Goal: Task Accomplishment & Management: Use online tool/utility

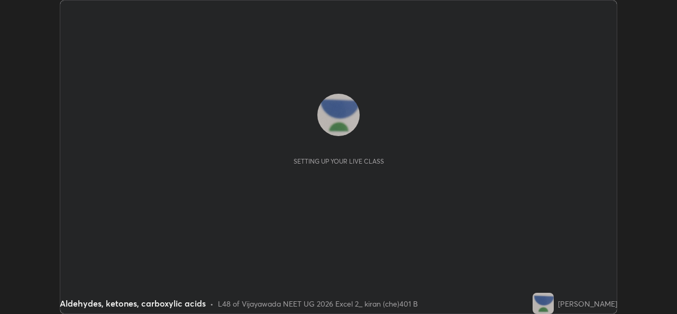
scroll to position [314, 677]
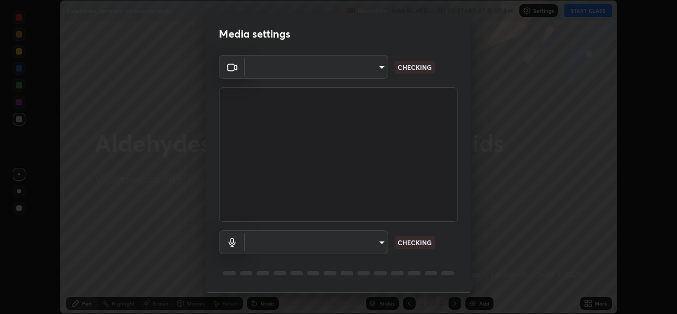
type input "3a992d1da3209f10b5da796cf46cb8db787427b461a3fd2b7253857f6e40e0ec"
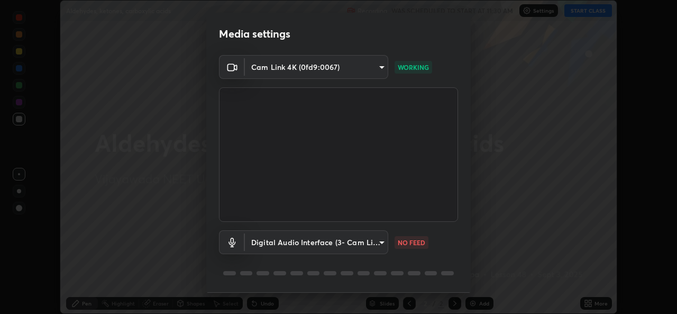
scroll to position [33, 0]
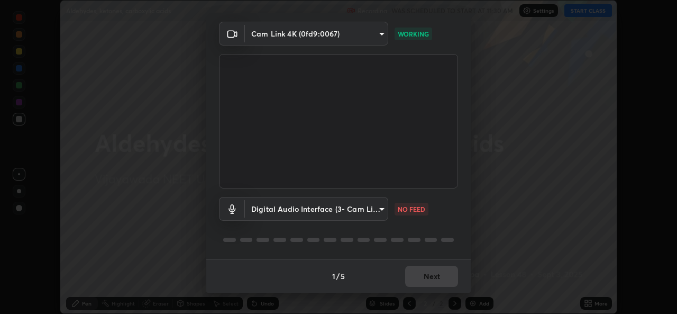
click at [382, 208] on body "Erase all Aldehydes, ketones, carboxylic acids Recording WAS SCHEDULED TO START…" at bounding box center [338, 157] width 677 height 314
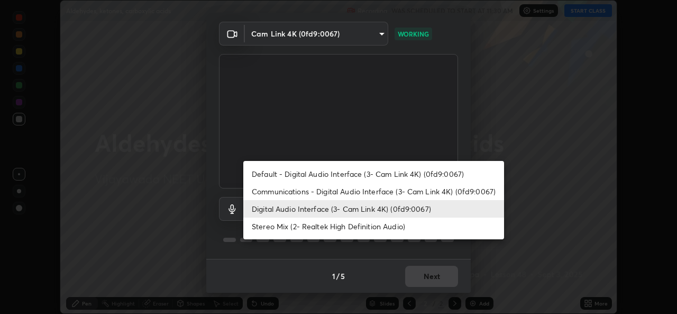
click at [309, 195] on li "Communications - Digital Audio Interface (3- Cam Link 4K) (0fd9:0067)" at bounding box center [373, 191] width 261 height 17
type input "communications"
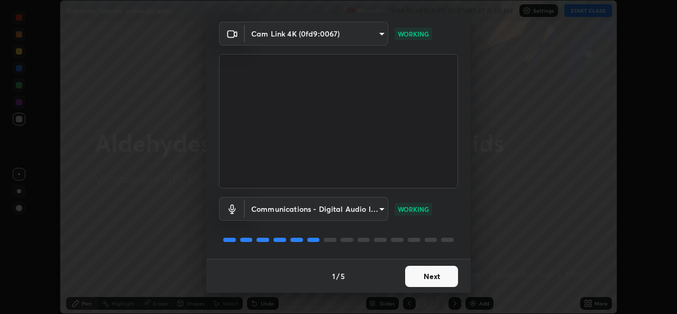
click at [438, 275] on button "Next" at bounding box center [431, 276] width 53 height 21
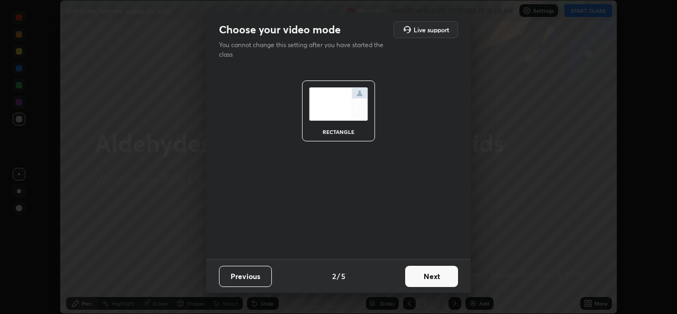
scroll to position [0, 0]
click at [434, 277] on button "Next" at bounding box center [431, 276] width 53 height 21
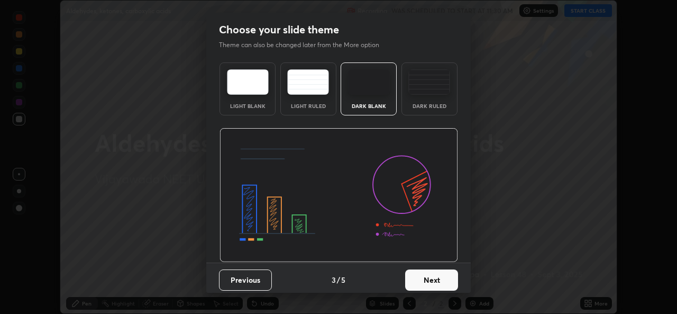
click at [444, 277] on button "Next" at bounding box center [431, 279] width 53 height 21
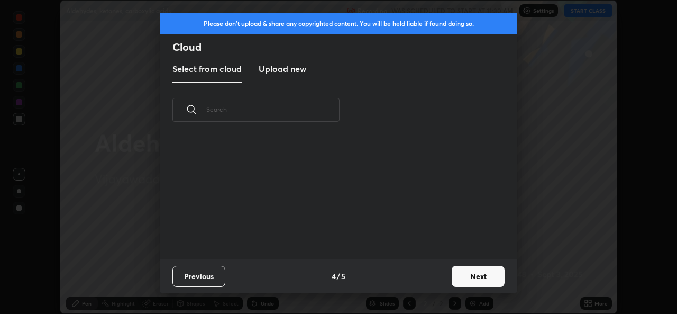
click at [466, 278] on button "Next" at bounding box center [478, 276] width 53 height 21
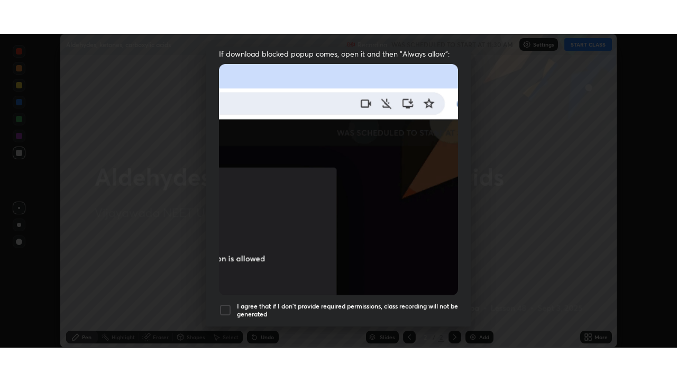
scroll to position [249, 0]
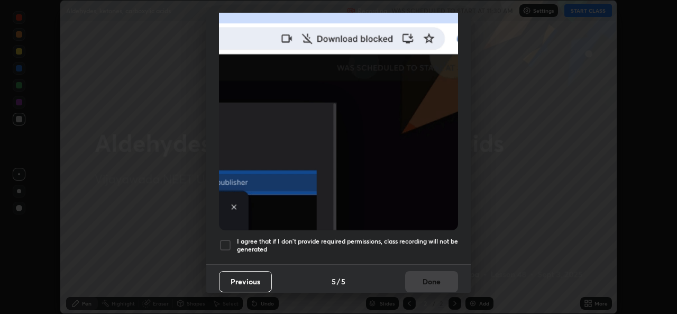
click at [230, 240] on div at bounding box center [225, 245] width 13 height 13
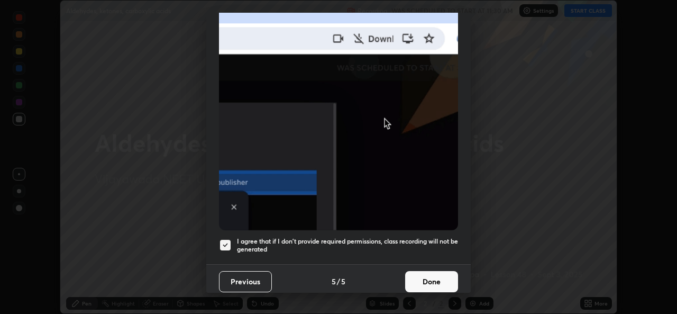
click at [418, 281] on button "Done" at bounding box center [431, 281] width 53 height 21
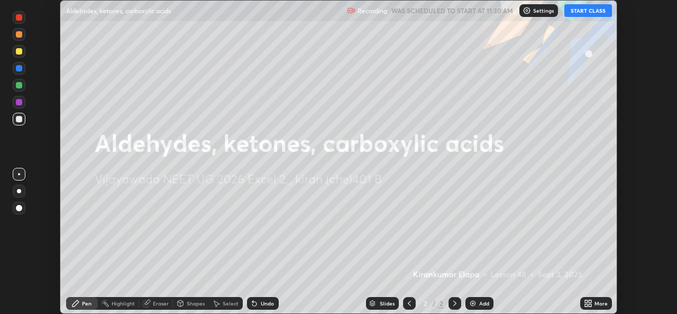
click at [596, 11] on button "START CLASS" at bounding box center [588, 10] width 48 height 13
click at [590, 305] on icon at bounding box center [590, 305] width 3 height 3
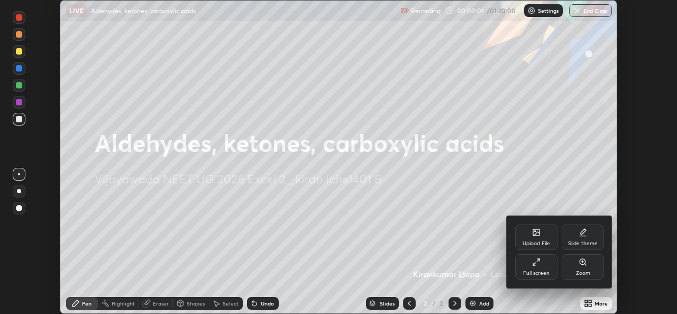
click at [541, 268] on div "Full screen" at bounding box center [536, 266] width 42 height 25
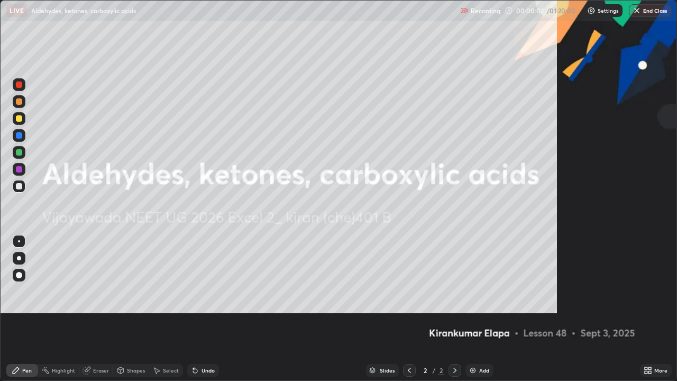
scroll to position [381, 677]
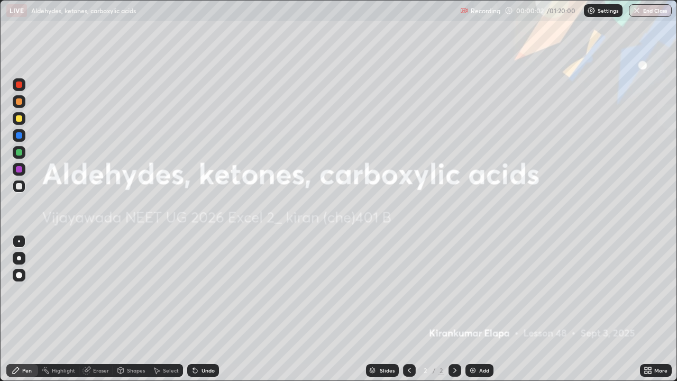
click at [488, 313] on div "Add" at bounding box center [484, 370] width 10 height 5
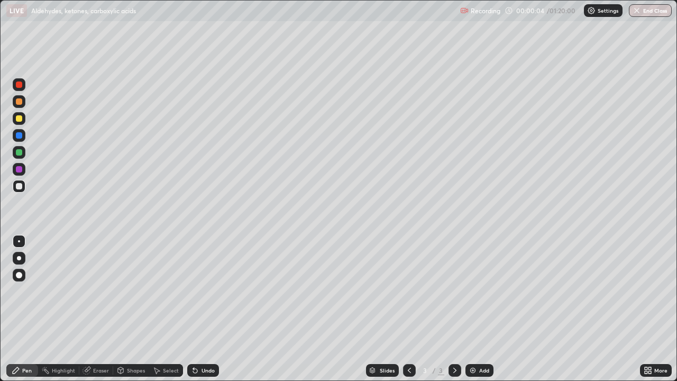
click at [23, 262] on div at bounding box center [19, 258] width 13 height 13
click at [20, 121] on div at bounding box center [19, 118] width 6 height 6
click at [23, 123] on div at bounding box center [19, 118] width 13 height 13
click at [20, 186] on div at bounding box center [19, 186] width 6 height 6
click at [24, 103] on div at bounding box center [19, 101] width 13 height 13
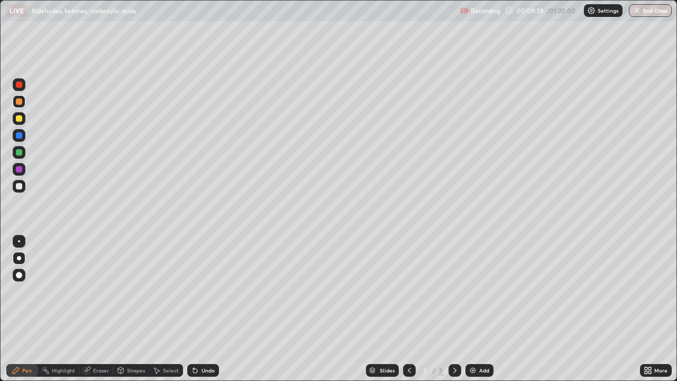
click at [20, 184] on div at bounding box center [19, 186] width 6 height 6
click at [478, 313] on div "Add" at bounding box center [480, 370] width 28 height 13
click at [19, 119] on div at bounding box center [19, 118] width 6 height 6
click at [19, 187] on div at bounding box center [19, 186] width 6 height 6
click at [22, 151] on div at bounding box center [19, 152] width 6 height 6
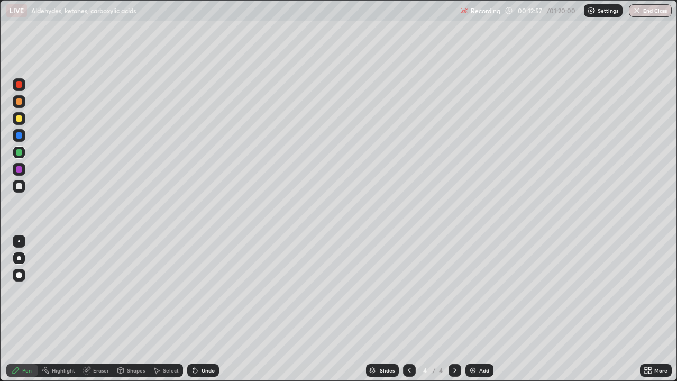
click at [20, 187] on div at bounding box center [19, 186] width 6 height 6
click at [19, 170] on div at bounding box center [19, 169] width 6 height 6
click at [97, 313] on div "Eraser" at bounding box center [101, 370] width 16 height 5
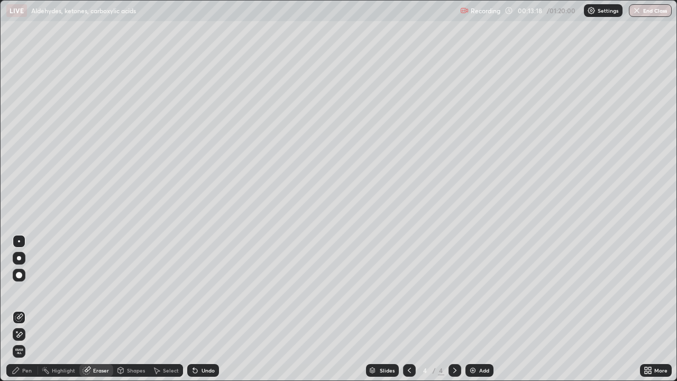
click at [30, 313] on div "Pen" at bounding box center [27, 370] width 10 height 5
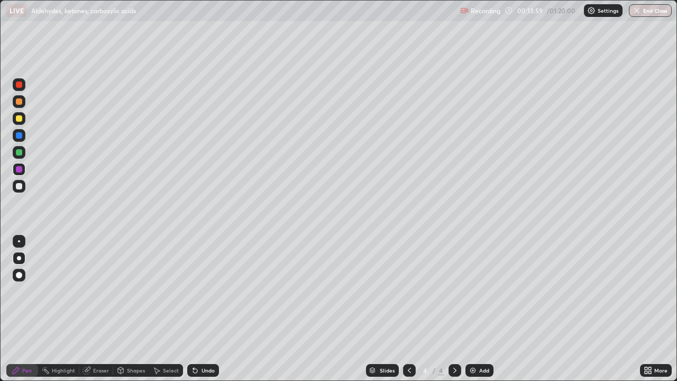
click at [206, 313] on div "Undo" at bounding box center [208, 370] width 13 height 5
click at [204, 313] on div "Undo" at bounding box center [208, 370] width 13 height 5
click at [203, 313] on div "Undo" at bounding box center [203, 370] width 32 height 13
click at [203, 313] on div "Undo" at bounding box center [208, 370] width 13 height 5
click at [207, 313] on div "Undo" at bounding box center [203, 370] width 32 height 13
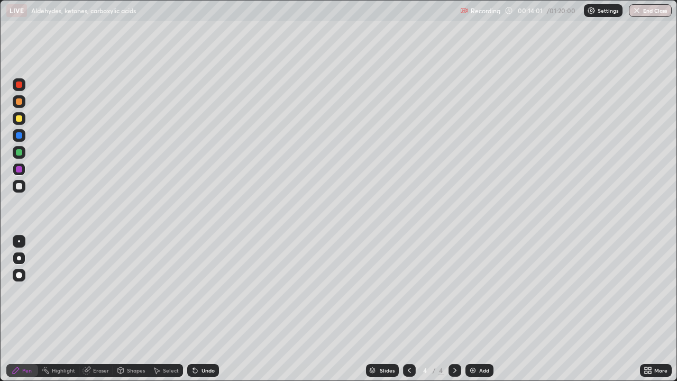
click at [208, 313] on div "Undo" at bounding box center [208, 370] width 13 height 5
click at [472, 313] on div "Add" at bounding box center [480, 370] width 28 height 13
click at [21, 118] on div at bounding box center [19, 118] width 6 height 6
click at [21, 188] on div at bounding box center [19, 186] width 6 height 6
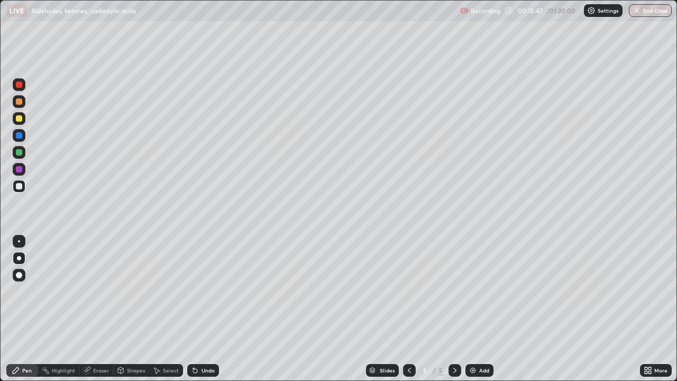
click at [19, 105] on div at bounding box center [19, 101] width 13 height 13
click at [20, 154] on div at bounding box center [19, 152] width 6 height 6
click at [20, 186] on div at bounding box center [19, 186] width 6 height 6
click at [20, 169] on div at bounding box center [19, 169] width 6 height 6
click at [21, 153] on div at bounding box center [19, 152] width 6 height 6
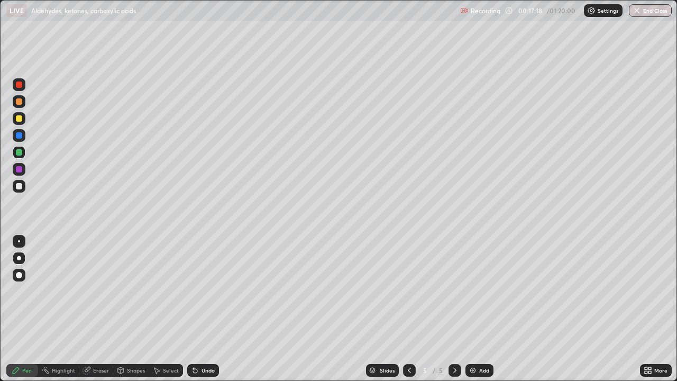
click at [482, 313] on div "Add" at bounding box center [484, 370] width 10 height 5
click at [19, 119] on div at bounding box center [19, 118] width 6 height 6
click at [21, 187] on div at bounding box center [19, 186] width 6 height 6
click at [21, 157] on div at bounding box center [19, 152] width 13 height 13
click at [21, 136] on div at bounding box center [19, 135] width 6 height 6
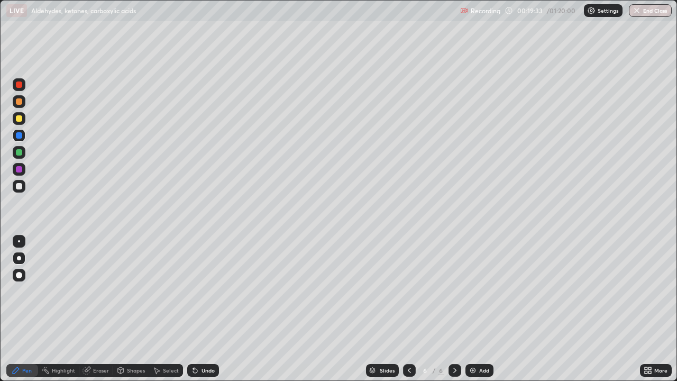
click at [20, 102] on div at bounding box center [19, 101] width 6 height 6
click at [20, 153] on div at bounding box center [19, 152] width 6 height 6
click at [477, 313] on div "Add" at bounding box center [480, 370] width 28 height 13
click at [21, 123] on div at bounding box center [19, 118] width 13 height 13
click at [20, 188] on div at bounding box center [19, 186] width 6 height 6
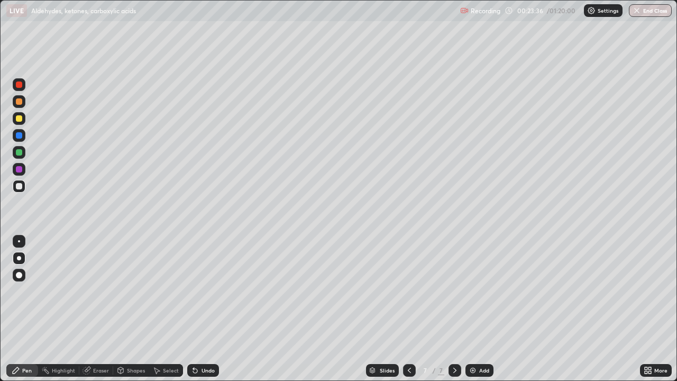
click at [17, 170] on div at bounding box center [19, 169] width 6 height 6
click at [23, 156] on div at bounding box center [19, 152] width 13 height 13
click at [21, 106] on div at bounding box center [19, 101] width 13 height 13
click at [22, 151] on div at bounding box center [19, 152] width 6 height 6
click at [476, 313] on div "Add" at bounding box center [480, 370] width 28 height 13
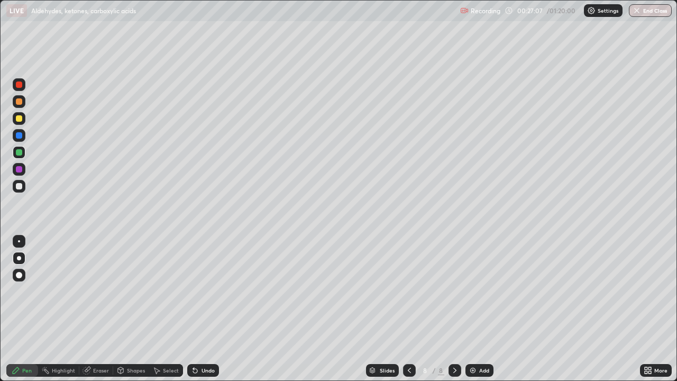
click at [19, 119] on div at bounding box center [19, 118] width 6 height 6
click at [21, 187] on div at bounding box center [19, 186] width 6 height 6
click at [23, 171] on div at bounding box center [19, 169] width 13 height 13
click at [22, 138] on div at bounding box center [19, 135] width 13 height 13
click at [20, 170] on div at bounding box center [19, 169] width 6 height 6
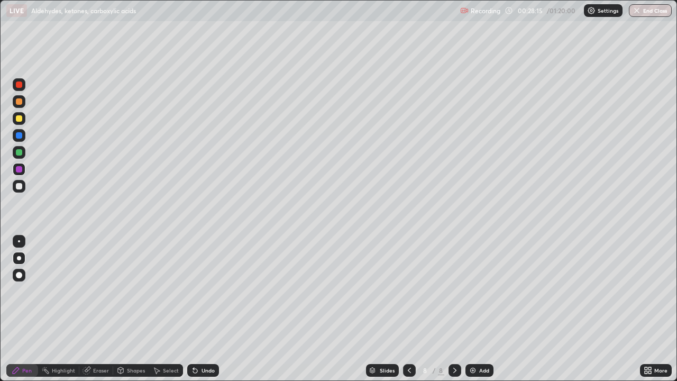
click at [20, 186] on div at bounding box center [19, 186] width 6 height 6
click at [19, 152] on div at bounding box center [19, 152] width 6 height 6
click at [477, 313] on div "Add" at bounding box center [480, 370] width 28 height 13
click at [21, 117] on div at bounding box center [19, 118] width 6 height 6
click at [23, 104] on div at bounding box center [19, 101] width 13 height 13
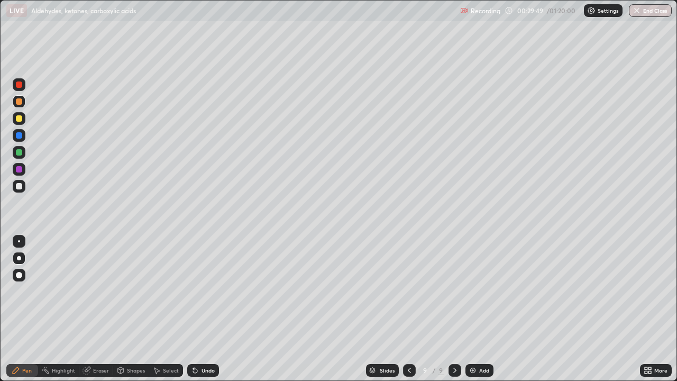
click at [19, 119] on div at bounding box center [19, 118] width 6 height 6
click at [19, 102] on div at bounding box center [19, 101] width 6 height 6
click at [196, 313] on icon at bounding box center [195, 370] width 8 height 8
click at [199, 313] on div "Undo" at bounding box center [203, 370] width 32 height 13
click at [20, 186] on div at bounding box center [19, 186] width 6 height 6
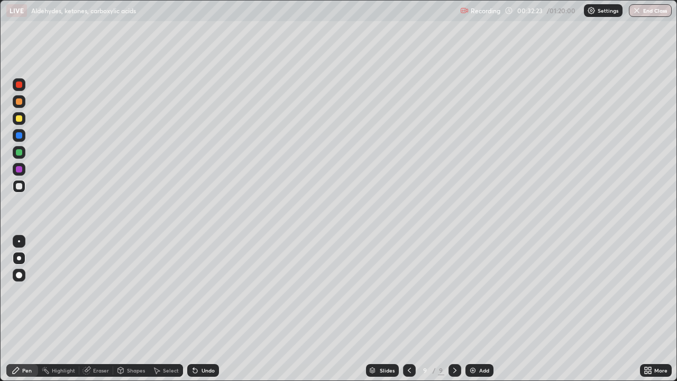
click at [474, 313] on img at bounding box center [473, 370] width 8 height 8
click at [19, 119] on div at bounding box center [19, 118] width 6 height 6
click at [23, 187] on div at bounding box center [19, 186] width 13 height 13
click at [483, 313] on div "Add" at bounding box center [480, 370] width 28 height 13
click at [21, 119] on div at bounding box center [19, 118] width 6 height 6
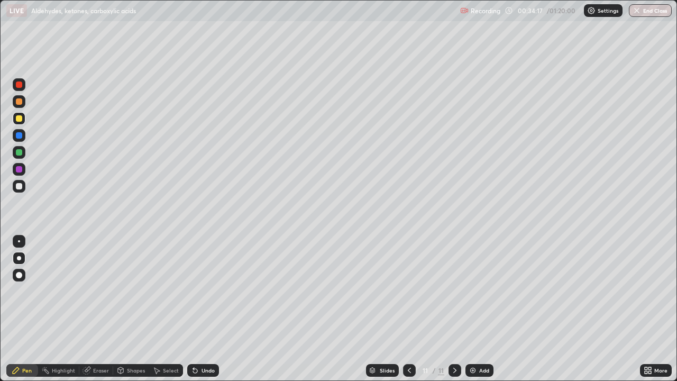
click at [21, 188] on div at bounding box center [19, 186] width 6 height 6
click at [19, 242] on div at bounding box center [19, 241] width 2 height 2
click at [21, 153] on div at bounding box center [19, 152] width 6 height 6
click at [23, 136] on div at bounding box center [19, 135] width 13 height 13
click at [18, 104] on div at bounding box center [19, 101] width 6 height 6
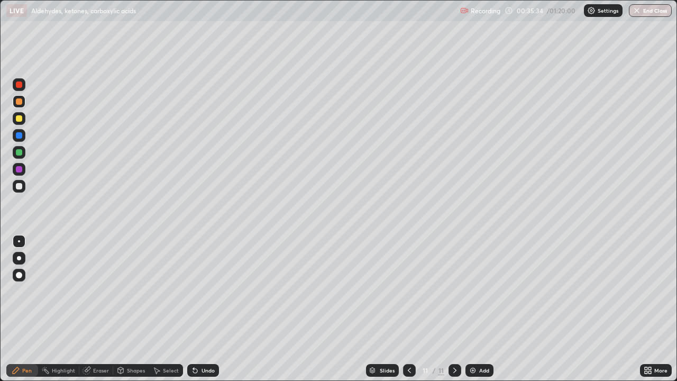
click at [19, 187] on div at bounding box center [19, 186] width 6 height 6
click at [19, 153] on div at bounding box center [19, 152] width 6 height 6
click at [21, 86] on div at bounding box center [19, 84] width 6 height 6
click at [23, 119] on div at bounding box center [19, 118] width 13 height 13
click at [471, 313] on img at bounding box center [473, 370] width 8 height 8
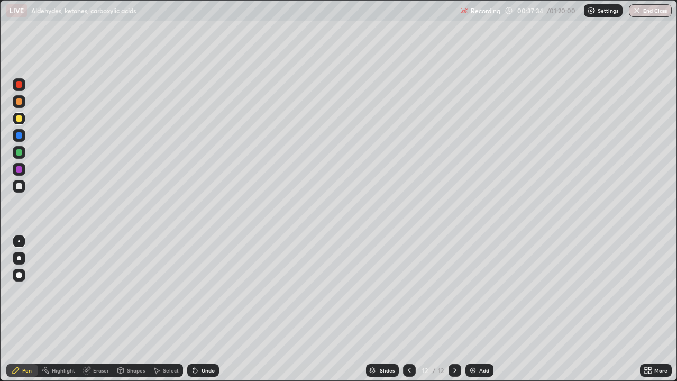
click at [20, 104] on div at bounding box center [19, 101] width 6 height 6
click at [19, 153] on div at bounding box center [19, 152] width 6 height 6
click at [23, 186] on div at bounding box center [19, 186] width 13 height 13
click at [20, 136] on div at bounding box center [19, 135] width 6 height 6
click at [19, 120] on div at bounding box center [19, 118] width 6 height 6
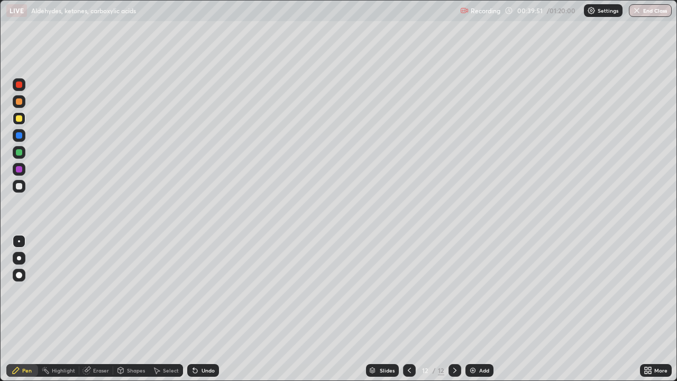
click at [20, 105] on div at bounding box center [19, 101] width 13 height 13
click at [19, 87] on div at bounding box center [19, 84] width 6 height 6
click at [17, 185] on div at bounding box center [19, 186] width 6 height 6
click at [409, 313] on icon at bounding box center [409, 370] width 8 height 8
click at [408, 313] on icon at bounding box center [409, 370] width 3 height 5
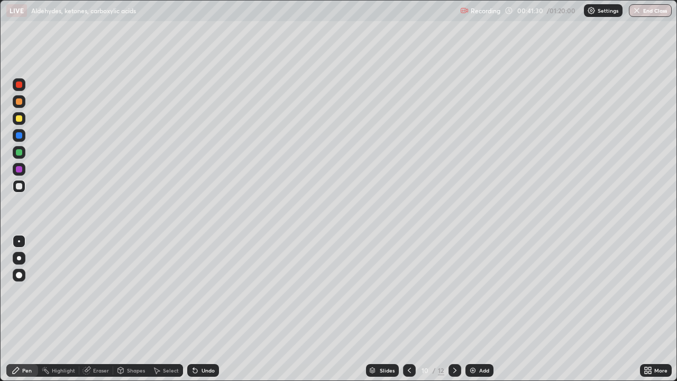
click at [408, 313] on icon at bounding box center [409, 370] width 8 height 8
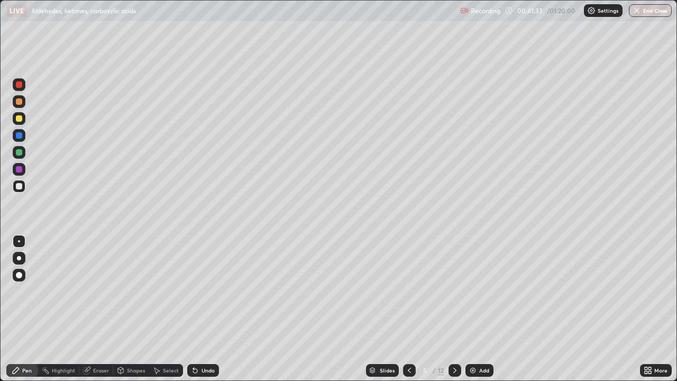
click at [408, 313] on icon at bounding box center [409, 370] width 3 height 5
click at [409, 313] on icon at bounding box center [409, 370] width 8 height 8
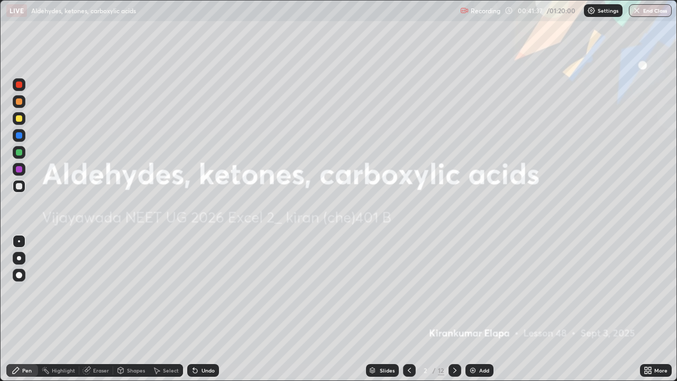
click at [454, 313] on icon at bounding box center [455, 370] width 8 height 8
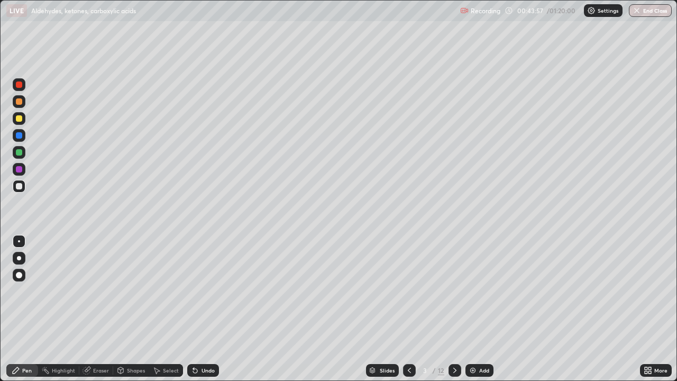
click at [454, 313] on icon at bounding box center [455, 370] width 8 height 8
click at [456, 313] on icon at bounding box center [455, 370] width 8 height 8
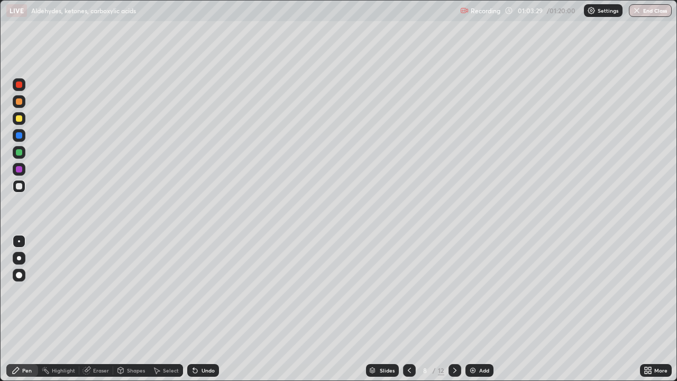
click at [452, 313] on icon at bounding box center [455, 370] width 8 height 8
click at [411, 313] on div at bounding box center [409, 370] width 13 height 13
click at [454, 313] on icon at bounding box center [455, 370] width 8 height 8
click at [452, 313] on icon at bounding box center [455, 370] width 8 height 8
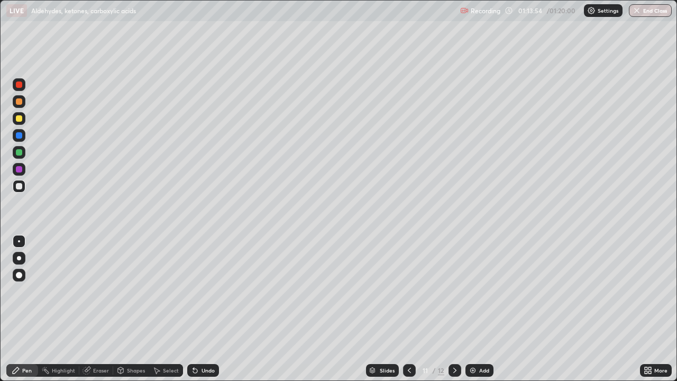
click at [454, 313] on div at bounding box center [455, 370] width 13 height 13
click at [650, 10] on button "End Class" at bounding box center [651, 10] width 42 height 13
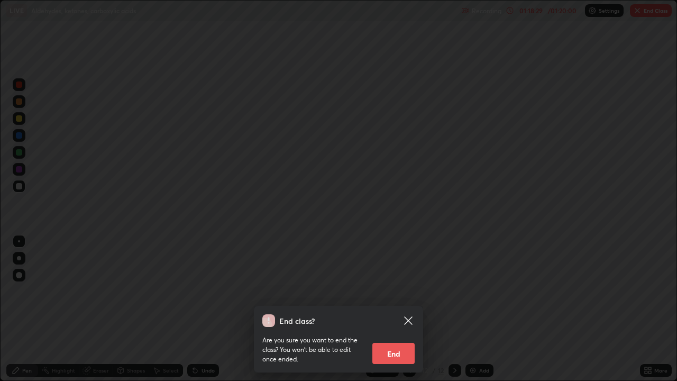
click at [395, 313] on button "End" at bounding box center [393, 353] width 42 height 21
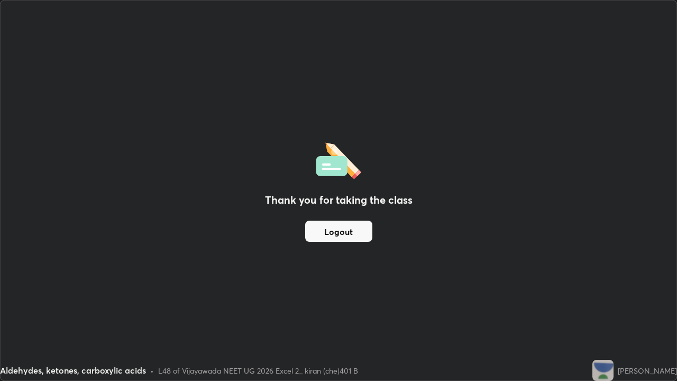
click at [346, 227] on button "Logout" at bounding box center [338, 231] width 67 height 21
